Goal: Obtain resource: Obtain resource

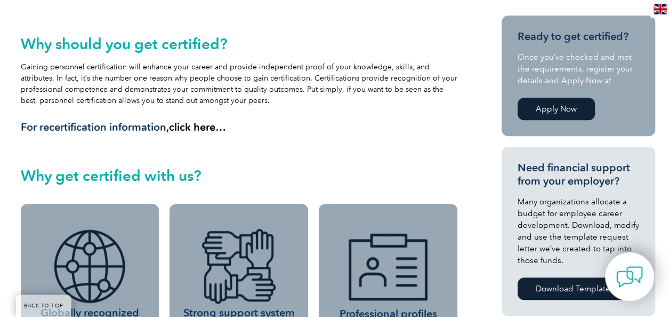
scroll to position [320, 0]
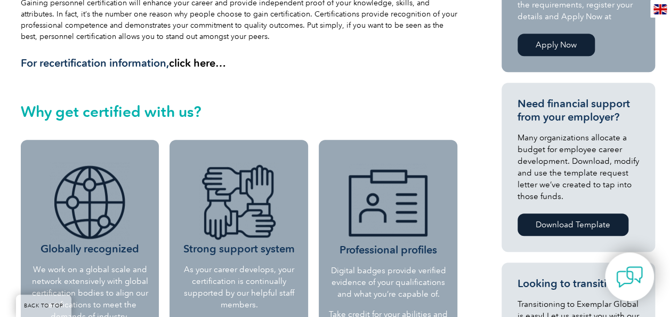
click at [542, 48] on link "Apply Now" at bounding box center [556, 45] width 77 height 22
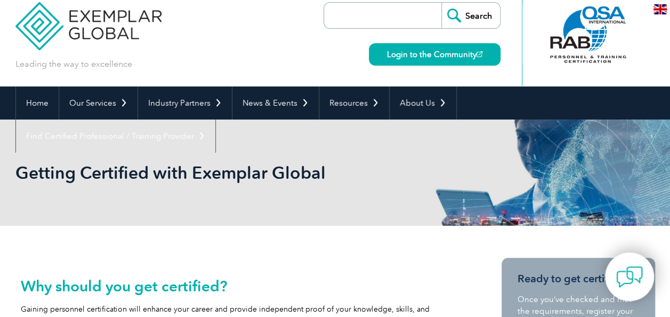
scroll to position [0, 0]
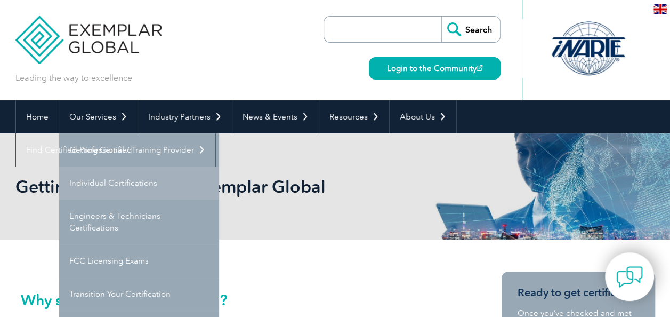
click at [101, 180] on link "Individual Certifications" at bounding box center [139, 182] width 160 height 33
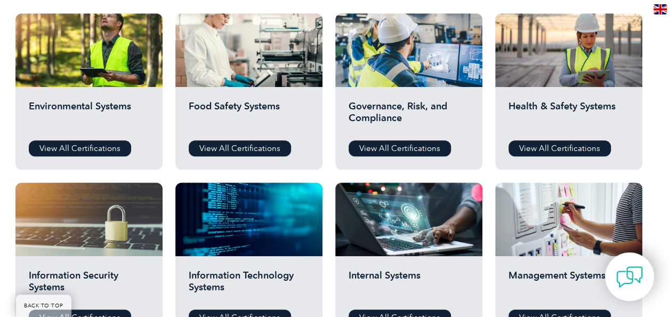
scroll to position [412, 0]
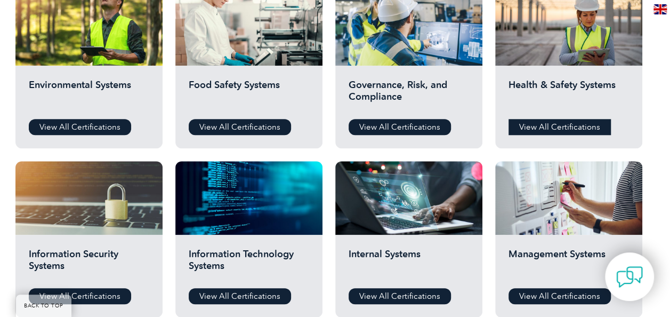
click at [543, 125] on link "View All Certifications" at bounding box center [559, 127] width 102 height 16
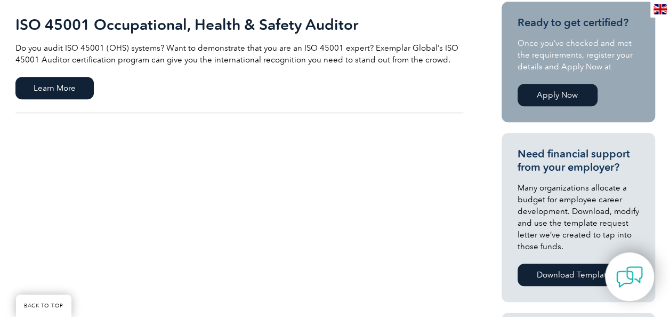
scroll to position [291, 0]
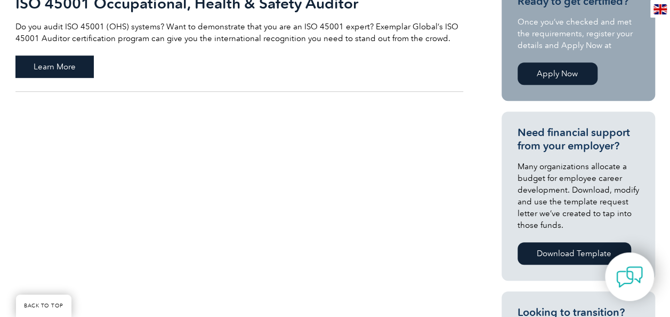
click at [65, 65] on span "Learn More" at bounding box center [54, 66] width 78 height 22
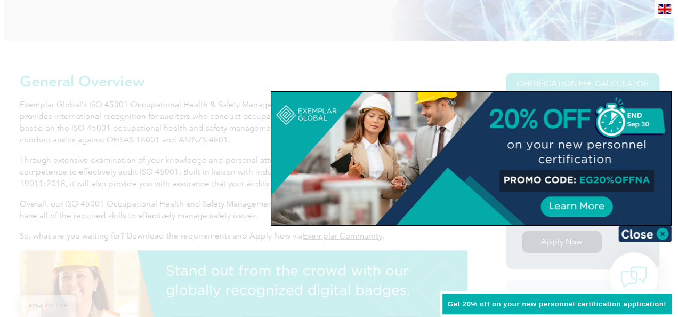
scroll to position [213, 0]
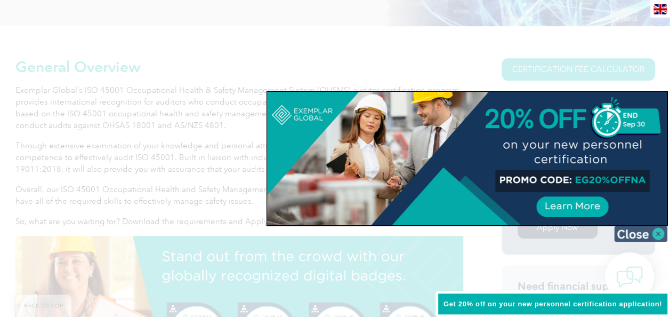
click at [659, 229] on img at bounding box center [640, 233] width 53 height 16
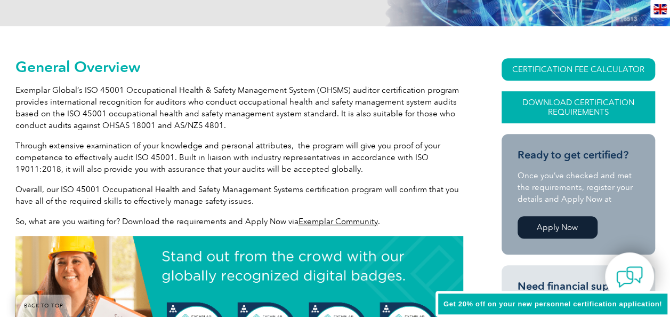
click at [595, 103] on link "Download Certification Requirements" at bounding box center [578, 107] width 153 height 32
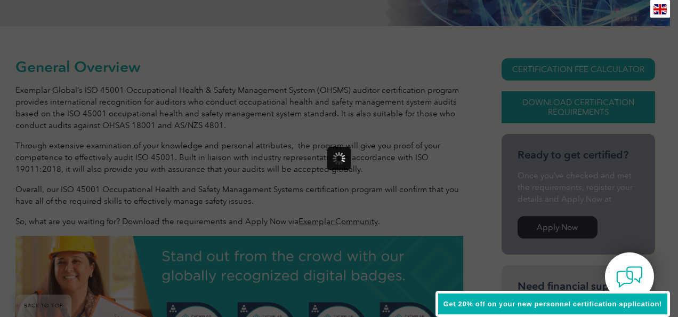
scroll to position [0, 0]
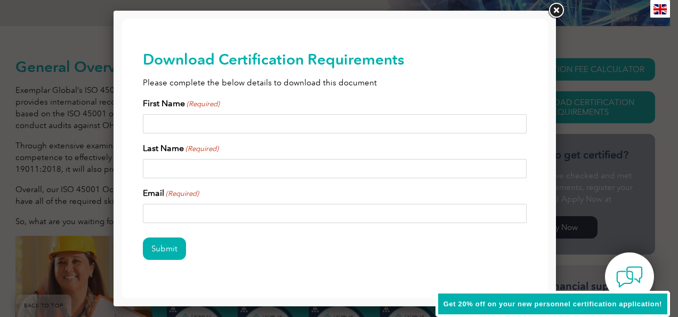
click at [213, 113] on div "First Name (Required)" at bounding box center [335, 115] width 384 height 36
click at [213, 122] on input "First Name (Required)" at bounding box center [335, 123] width 384 height 19
type input "[PERSON_NAME]"
type input "GANYEKA"
type input "[EMAIL_ADDRESS][DOMAIN_NAME]"
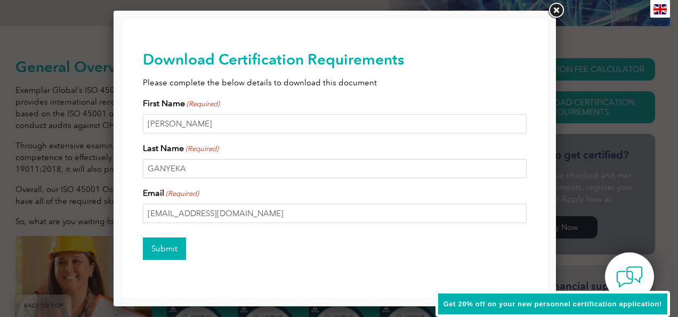
click at [164, 246] on input "Submit" at bounding box center [164, 248] width 43 height 22
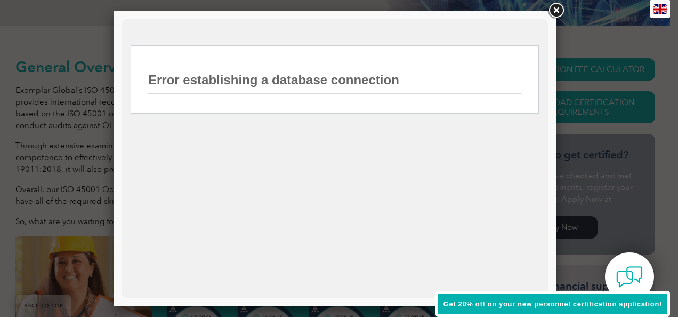
click at [554, 10] on link at bounding box center [555, 10] width 19 height 19
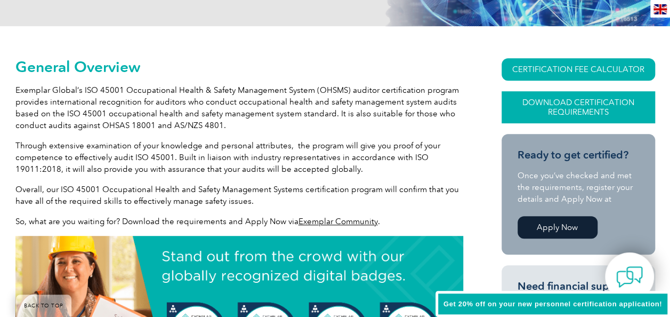
click at [563, 107] on link "Download Certification Requirements" at bounding box center [578, 107] width 153 height 32
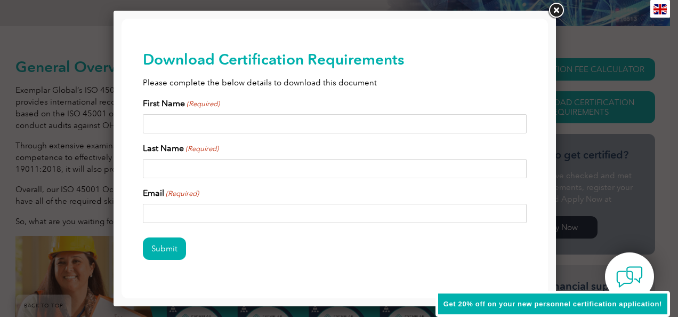
click at [289, 124] on input "First Name (Required)" at bounding box center [335, 123] width 384 height 19
type input "[PERSON_NAME]"
type input "GANYEKA"
type input "[EMAIL_ADDRESS][DOMAIN_NAME]"
click at [161, 248] on input "Submit" at bounding box center [164, 248] width 43 height 22
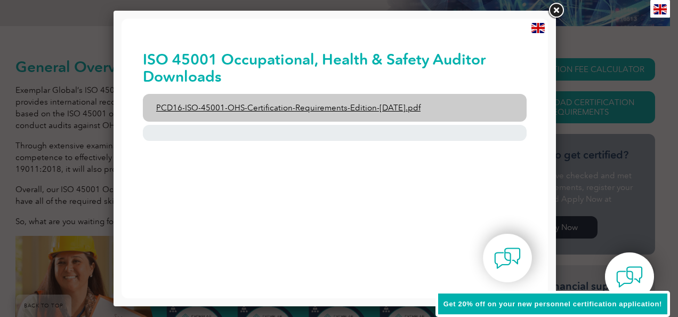
click at [288, 108] on link "PCD16-ISO-45001-OHS-Certification-Requirements-Edition-[DATE].pdf" at bounding box center [335, 108] width 384 height 28
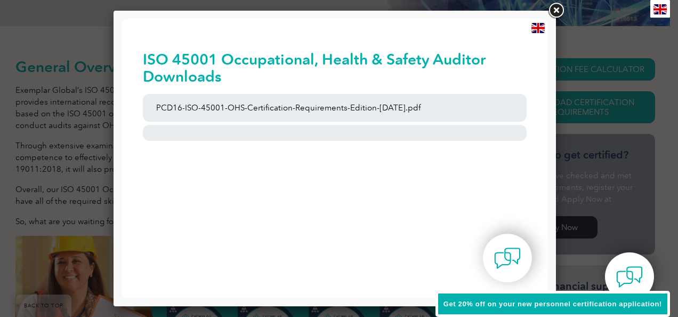
click at [557, 12] on link at bounding box center [555, 10] width 19 height 19
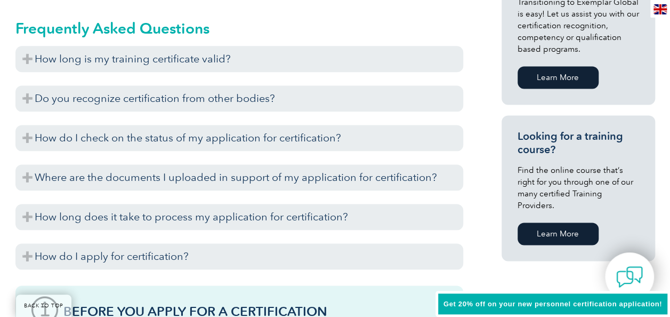
scroll to position [704, 0]
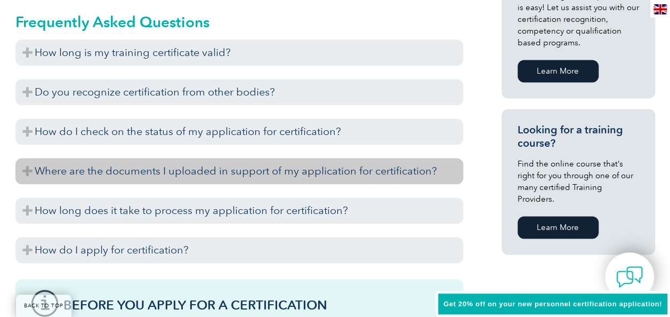
click at [329, 177] on h3 "Where are the documents I uploaded in support of my application for certificati…" at bounding box center [239, 171] width 448 height 26
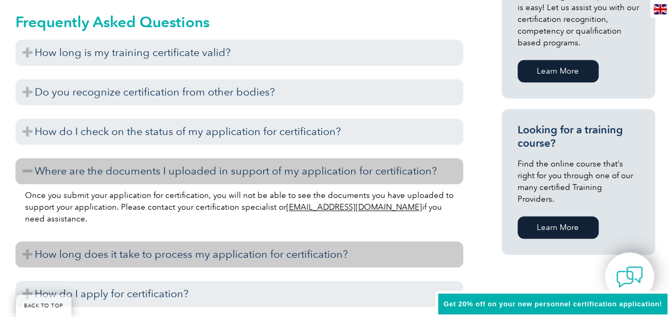
click at [274, 246] on h3 "How long does it take to process my application for certification?" at bounding box center [239, 254] width 448 height 26
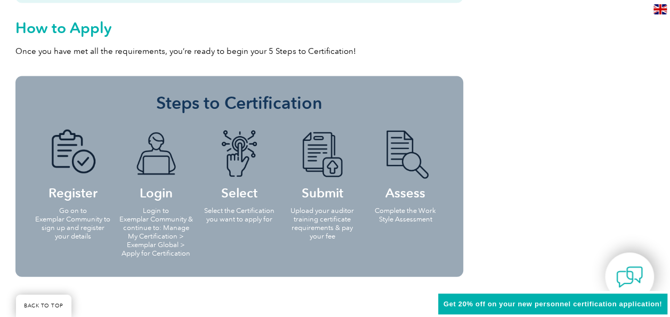
scroll to position [1173, 0]
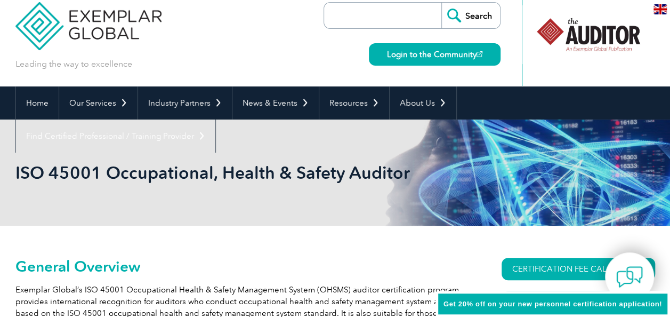
scroll to position [0, 0]
